Goal: Task Accomplishment & Management: Manage account settings

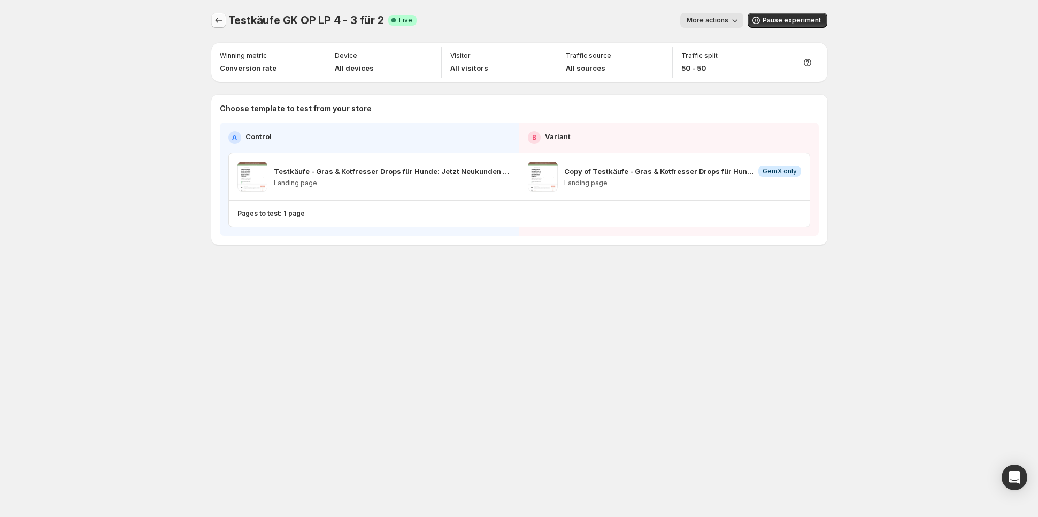
click at [222, 25] on icon "Experiments" at bounding box center [218, 20] width 11 height 11
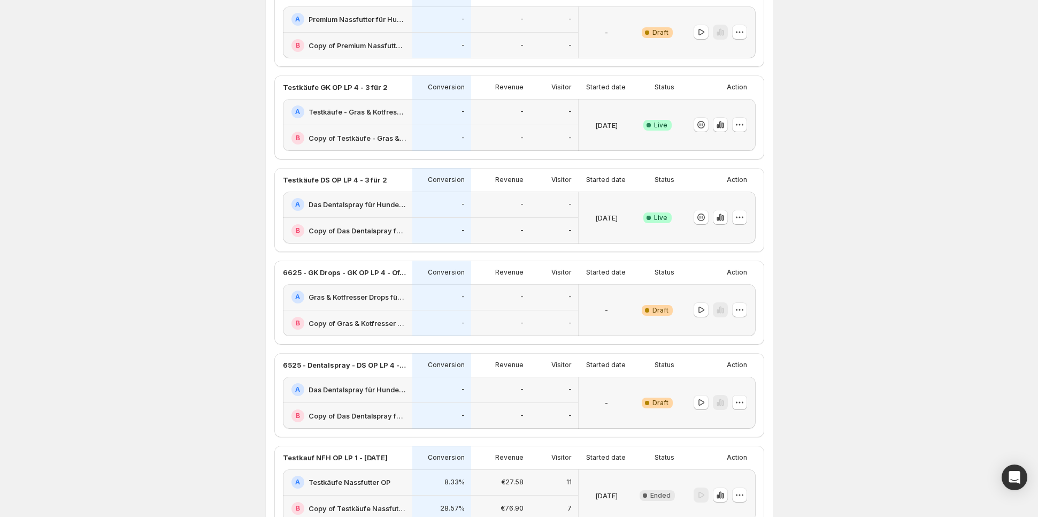
scroll to position [212, 0]
click at [364, 209] on div "A Das Dentalspray für Hunde: Jetzt Neukunden Deal sichern!-v1-test" at bounding box center [347, 203] width 129 height 26
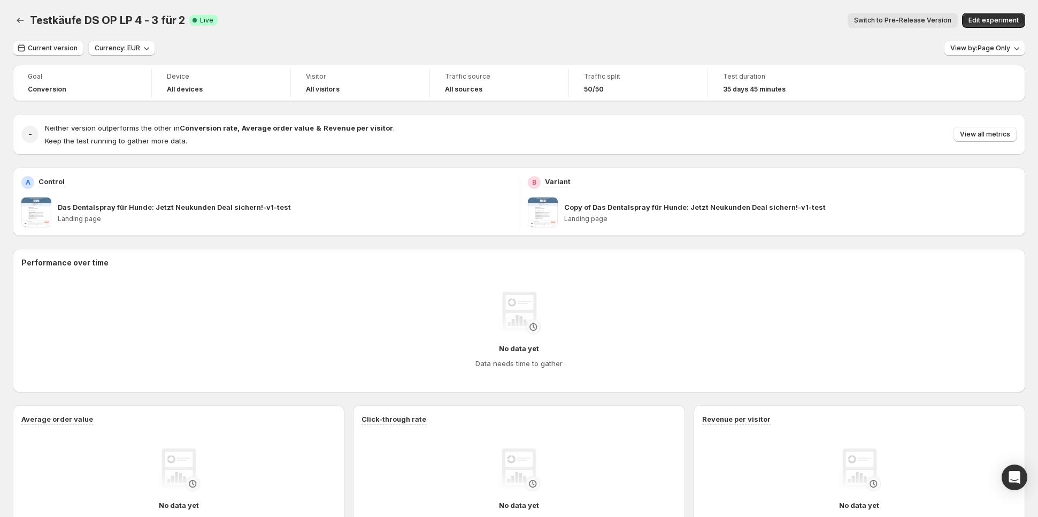
scroll to position [212, 0]
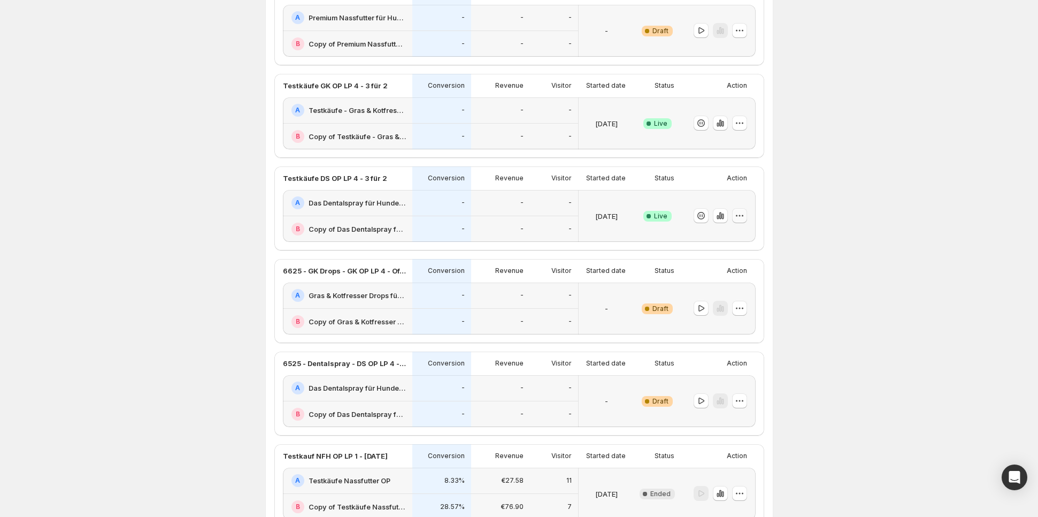
click at [740, 212] on icon "button" at bounding box center [740, 215] width 11 height 11
click at [701, 231] on button "Edit" at bounding box center [743, 236] width 132 height 17
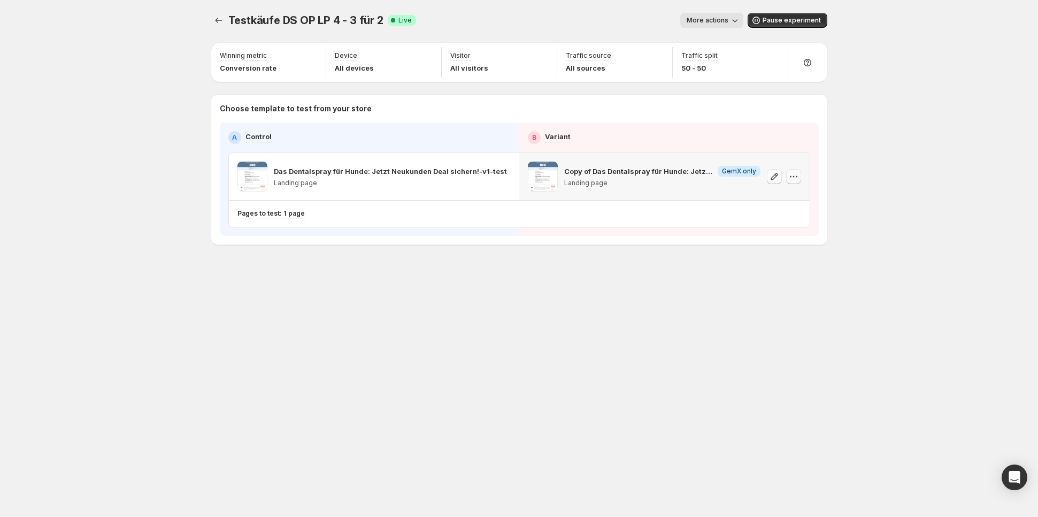
click at [794, 177] on icon "button" at bounding box center [794, 176] width 11 height 11
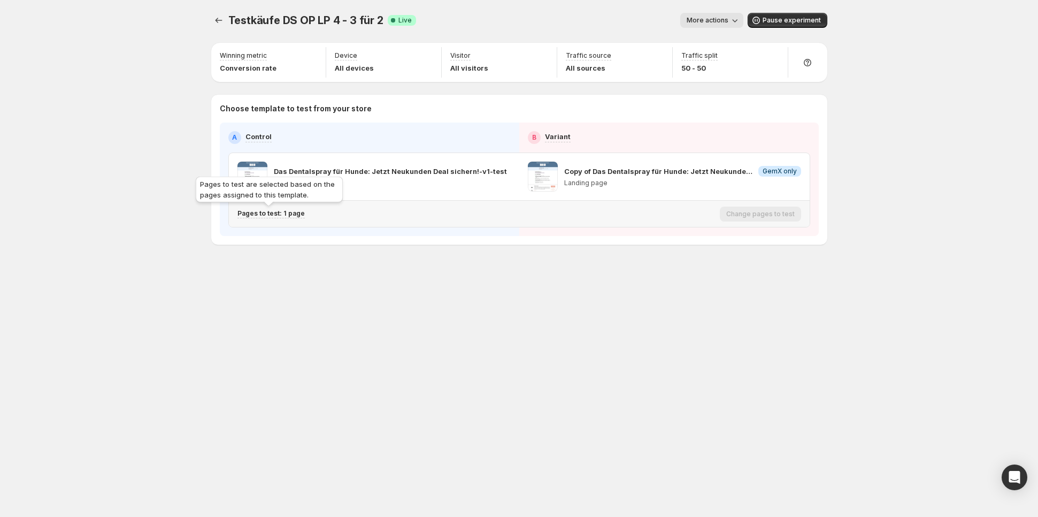
click at [269, 209] on p "Pages to test: 1 page" at bounding box center [271, 213] width 67 height 9
click at [316, 272] on p "Das Dentalspray für Hunde: Jetzt Neukunden Deal sichern!-v1-test" at bounding box center [339, 268] width 141 height 11
click at [418, 266] on icon "Search for and select a customer segment" at bounding box center [422, 268] width 11 height 11
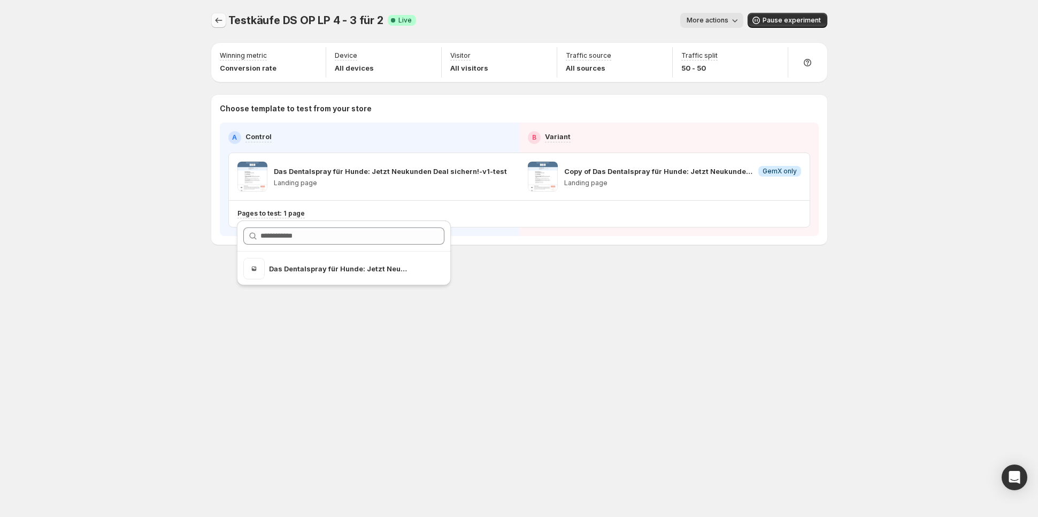
click at [214, 20] on icon "Experiments" at bounding box center [218, 20] width 11 height 11
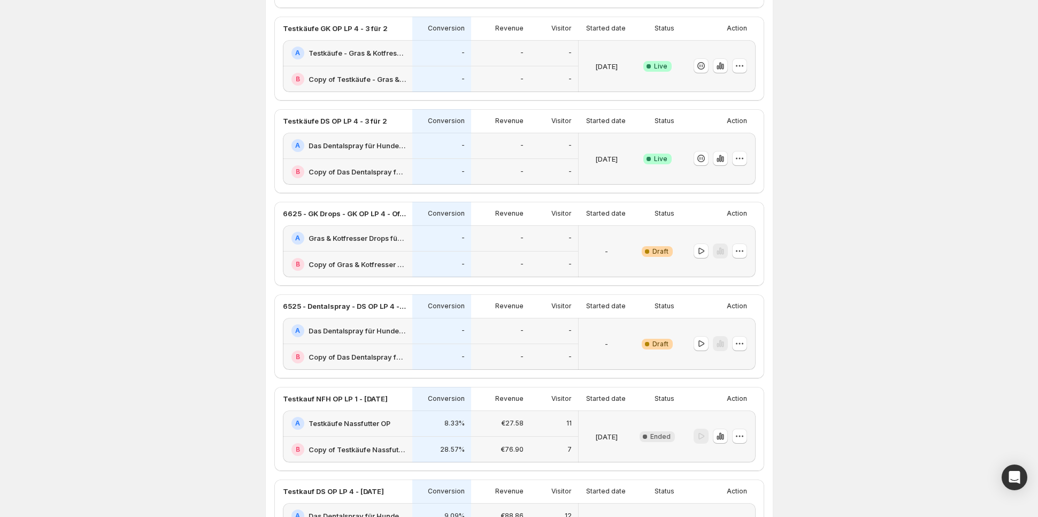
scroll to position [275, 0]
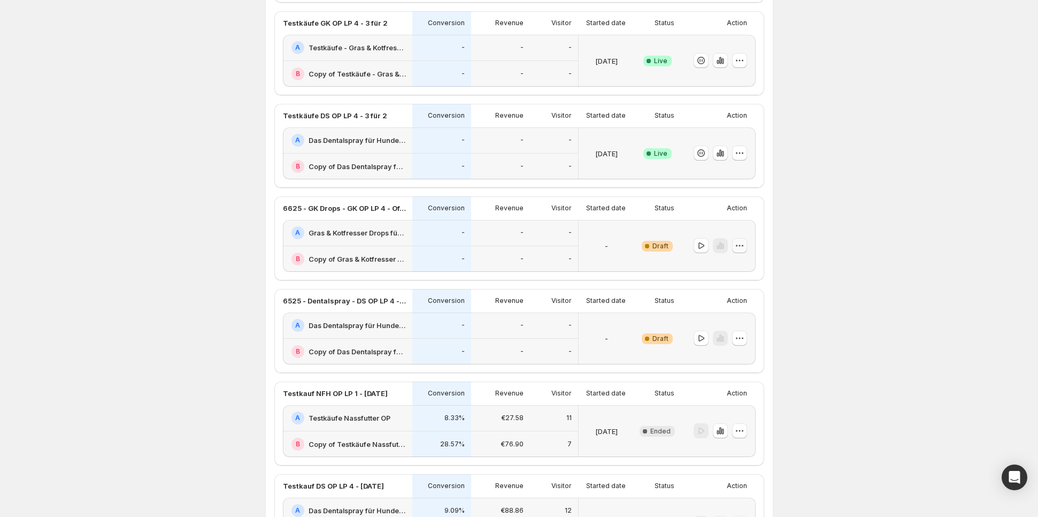
click at [741, 242] on icon "button" at bounding box center [740, 245] width 11 height 11
click at [729, 263] on span "Edit" at bounding box center [748, 267] width 78 height 11
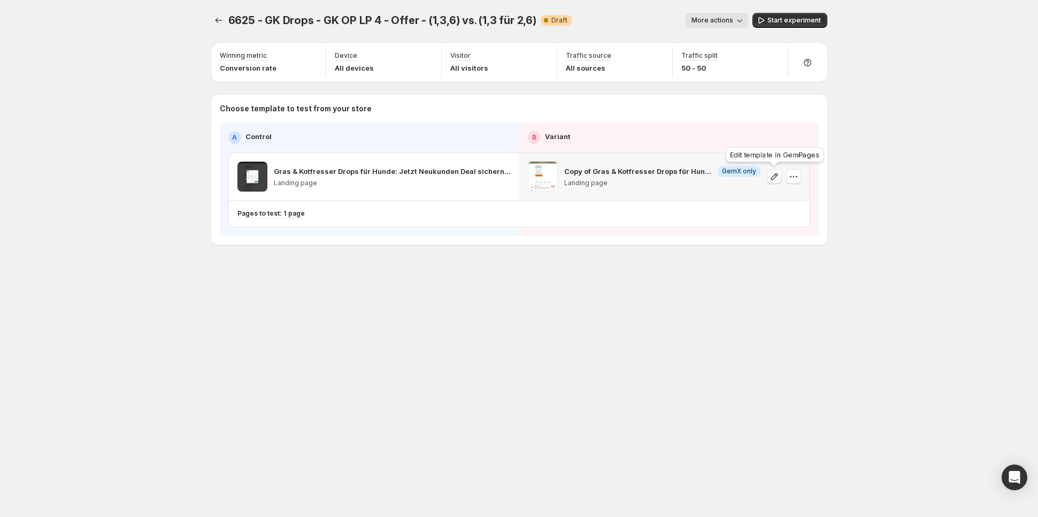
click at [779, 179] on icon "button" at bounding box center [774, 176] width 11 height 11
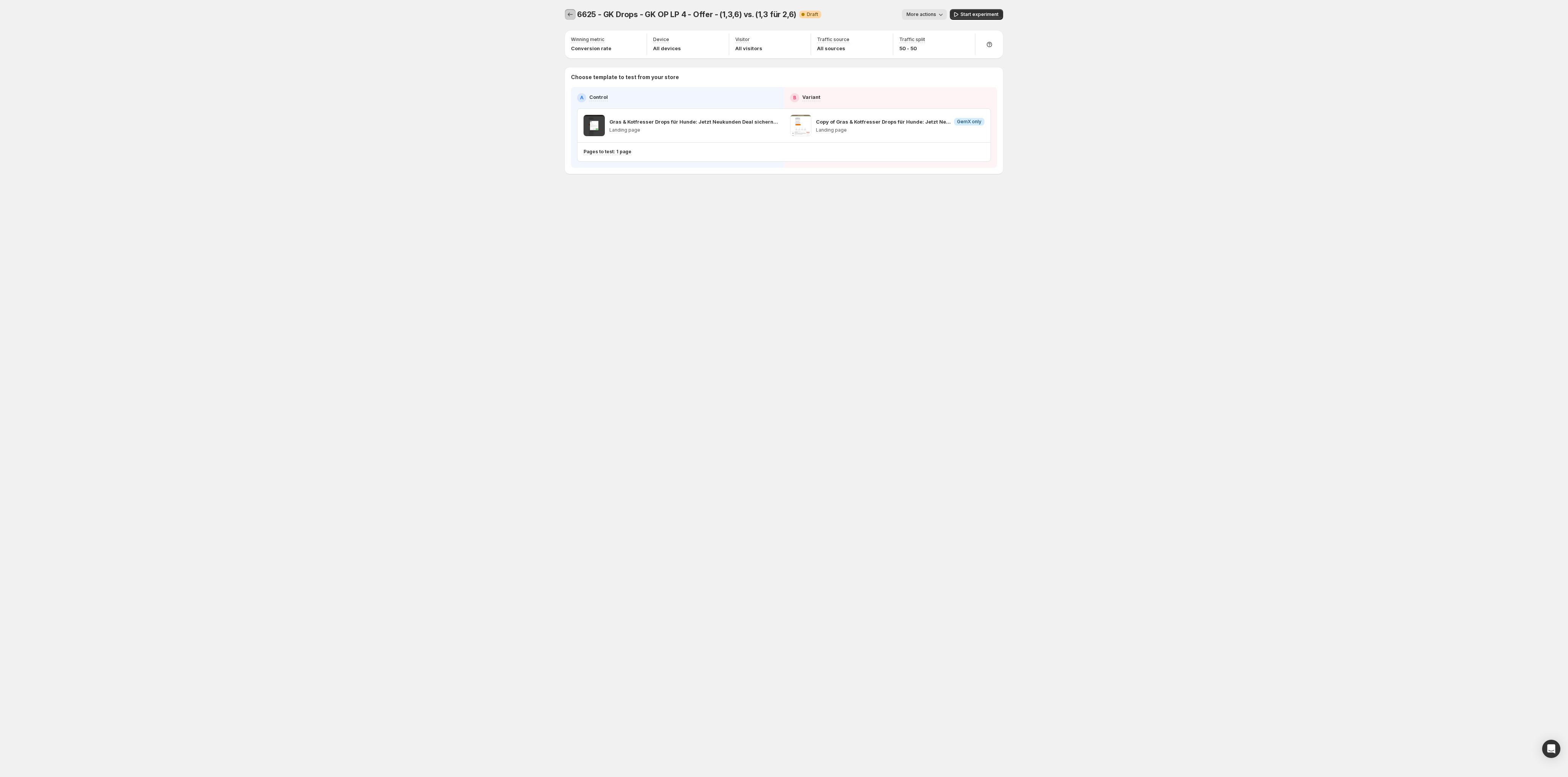
click at [570, 12] on icon "Experiments" at bounding box center [570, 14] width 8 height 8
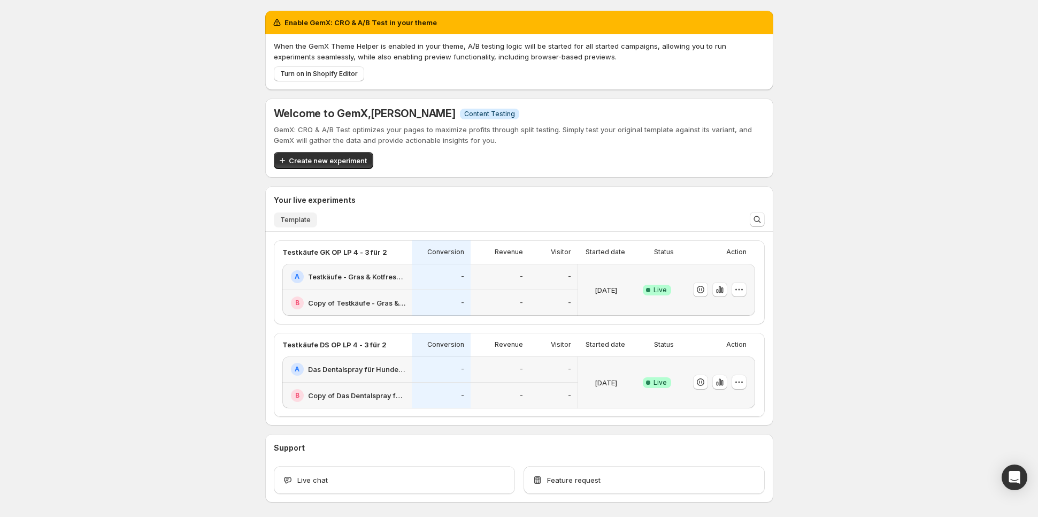
scroll to position [43, 0]
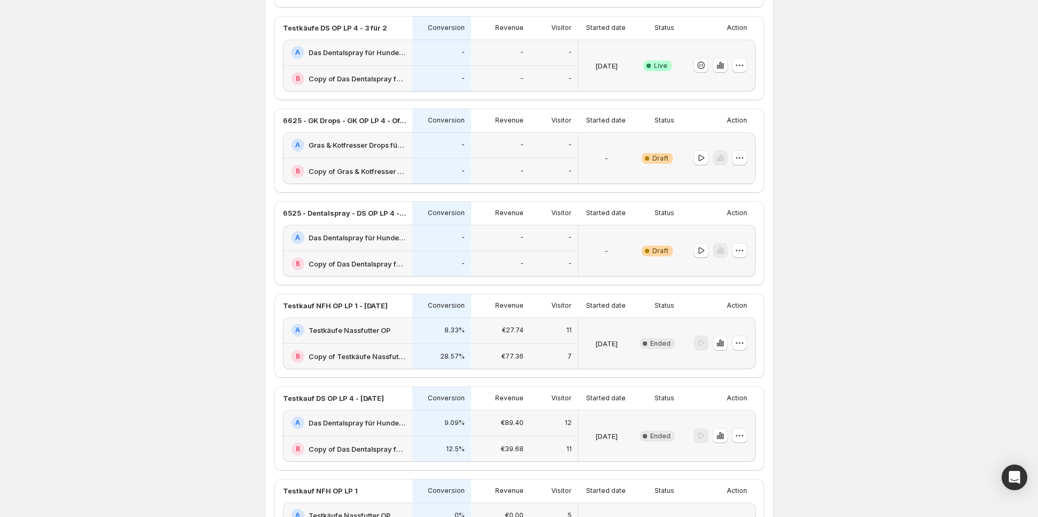
scroll to position [371, 0]
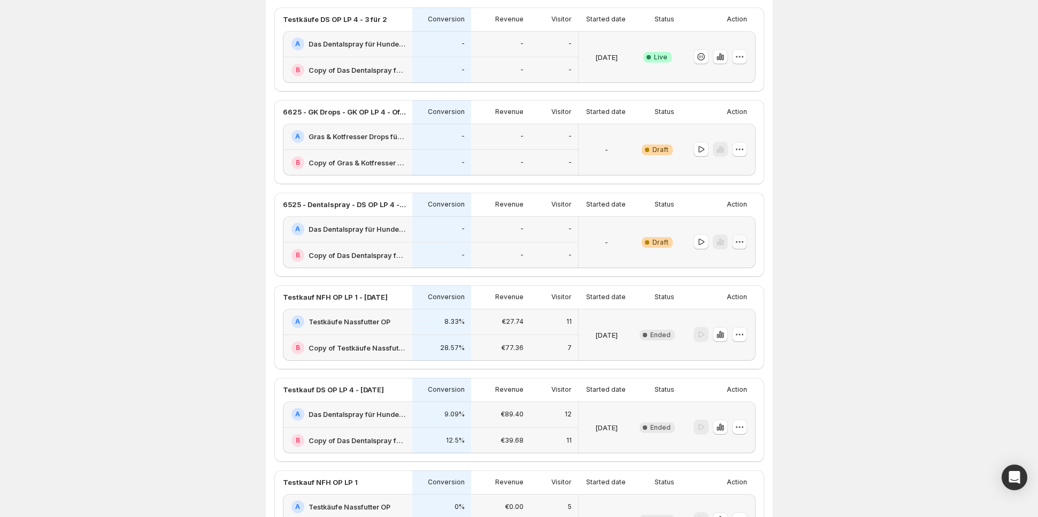
click at [742, 241] on icon "button" at bounding box center [743, 242] width 2 height 2
click at [734, 258] on span "Edit" at bounding box center [748, 262] width 78 height 11
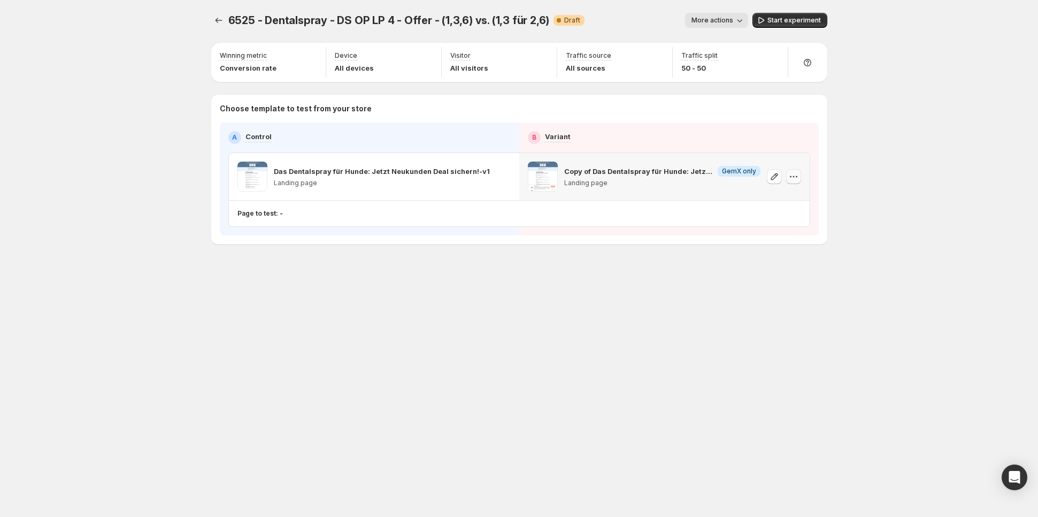
click at [797, 178] on icon "button" at bounding box center [794, 176] width 11 height 11
click at [777, 179] on icon "button" at bounding box center [774, 176] width 11 height 11
